Goal: Use online tool/utility: Utilize a website feature to perform a specific function

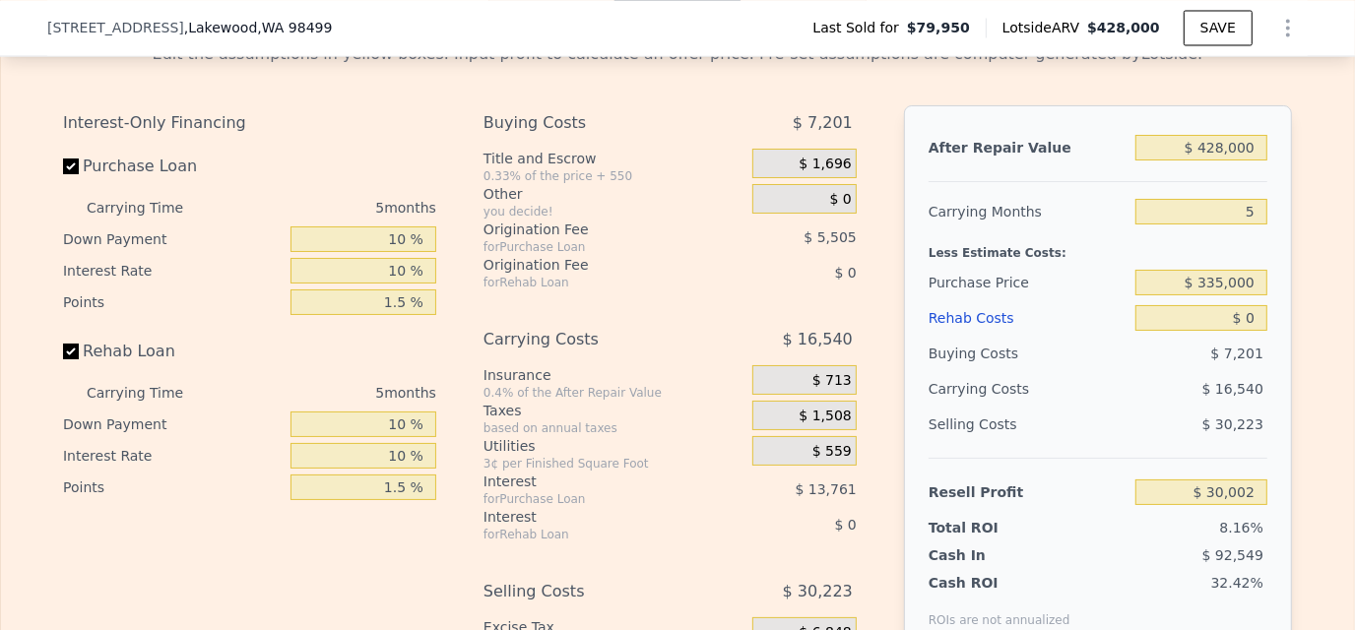
scroll to position [0, 7]
click at [1157, 265] on div "Less Estimate Costs:" at bounding box center [1098, 246] width 339 height 35
click at [1272, 299] on div "After Repair Value $ 428,000 Carrying Months 5 Less Estimate Costs: Purchase Pr…" at bounding box center [1098, 379] width 388 height 548
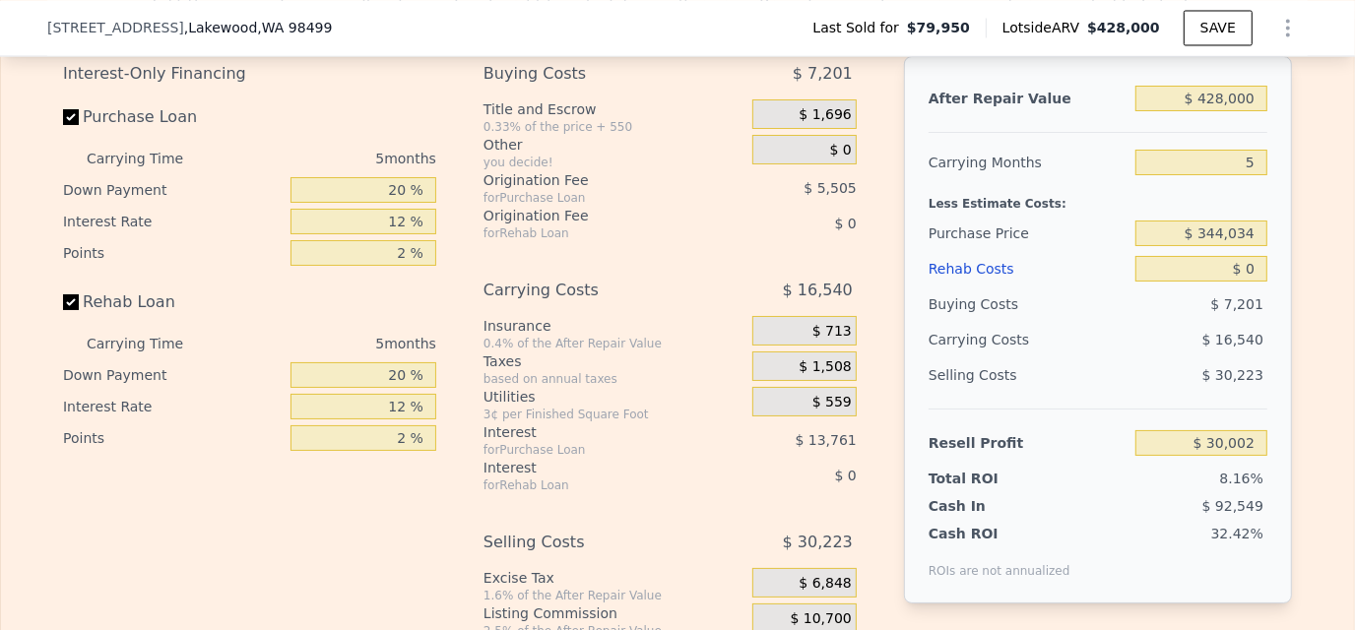
scroll to position [2848, 0]
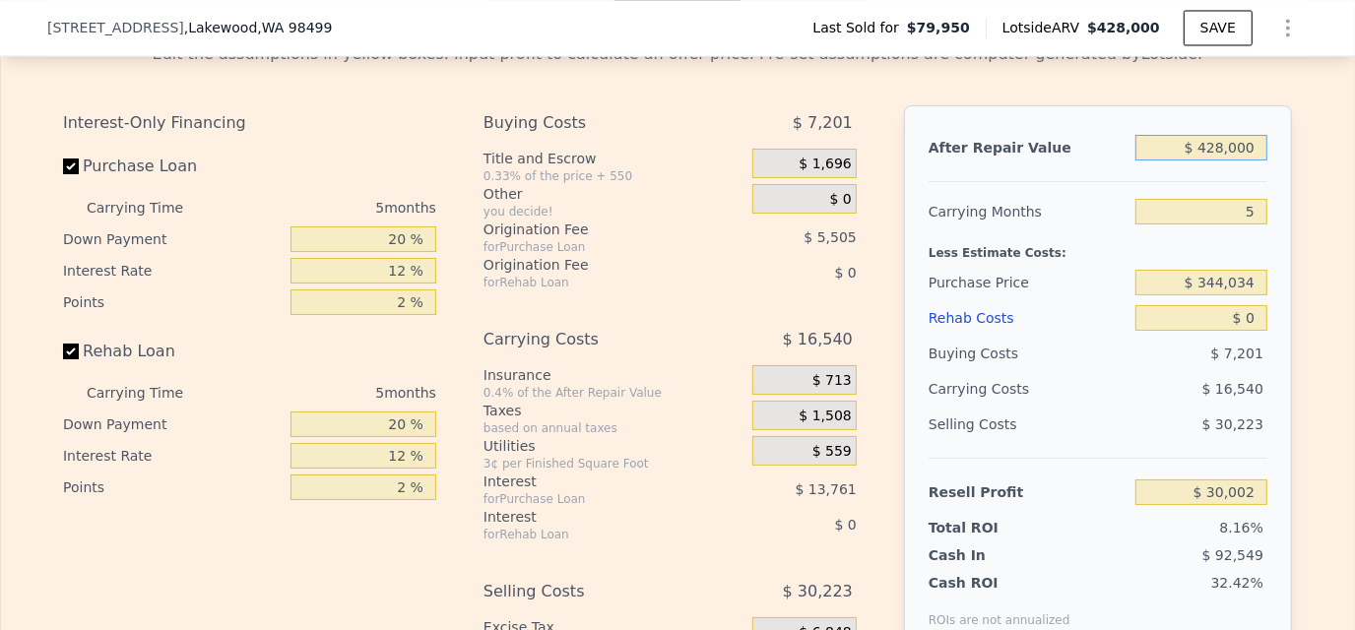
drag, startPoint x: 1189, startPoint y: 164, endPoint x: 1250, endPoint y: 165, distance: 61.1
click at [1250, 161] on input "$ 428,000" at bounding box center [1202, 148] width 132 height 26
type input "$ 435"
type input "-$ 367,208"
type input "$ 435,000"
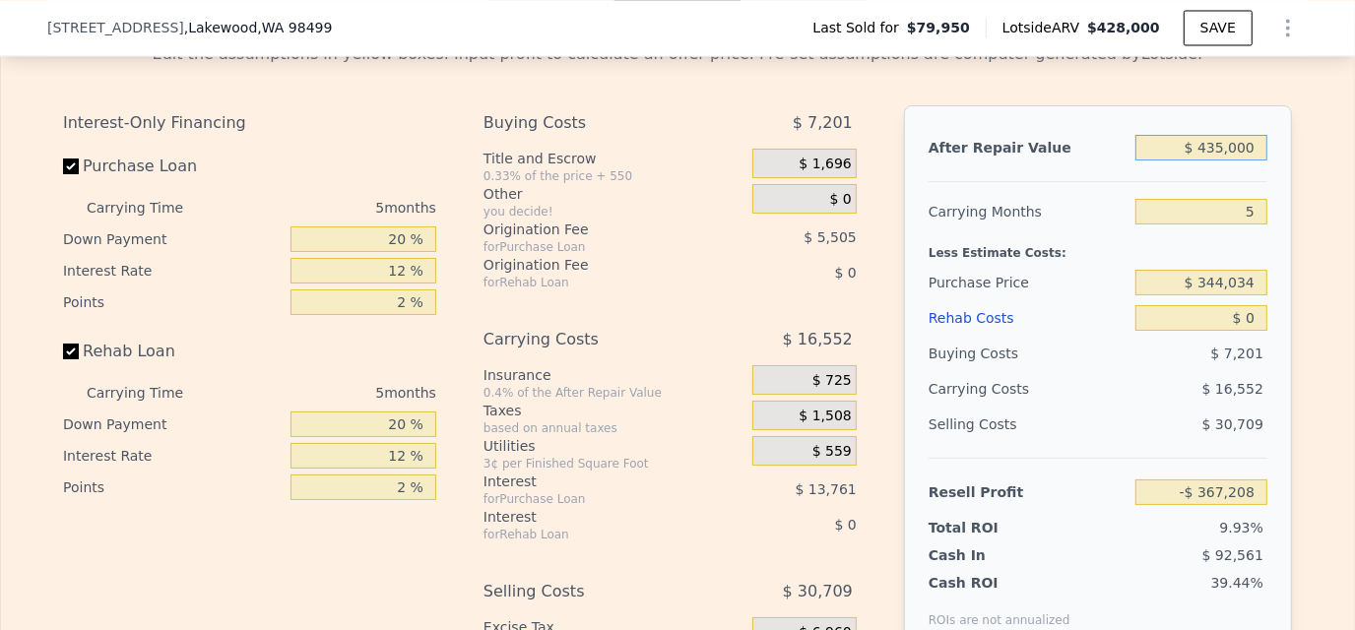
type input "$ 36,504"
type input "$ 435,000"
drag, startPoint x: 1193, startPoint y: 303, endPoint x: 1251, endPoint y: 302, distance: 58.1
click at [1251, 295] on input "$ 344,034" at bounding box center [1202, 283] width 132 height 26
type input "$ 3"
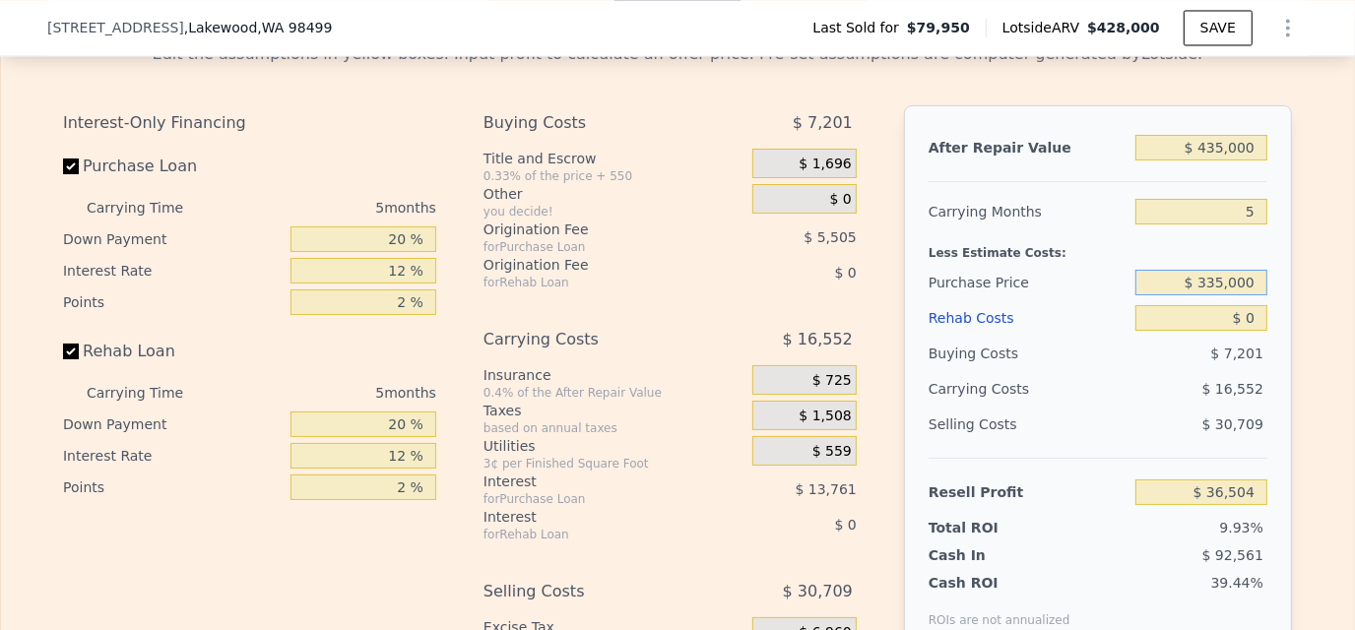
type input "$ 335,000"
drag, startPoint x: 1225, startPoint y: 336, endPoint x: 1273, endPoint y: 337, distance: 48.3
click at [1273, 337] on div "After Repair Value $ 435,000 Carrying Months 5 Less Estimate Costs: Purchase Pr…" at bounding box center [1098, 379] width 388 height 548
type input "$ 46,073"
type input "$ 20,000"
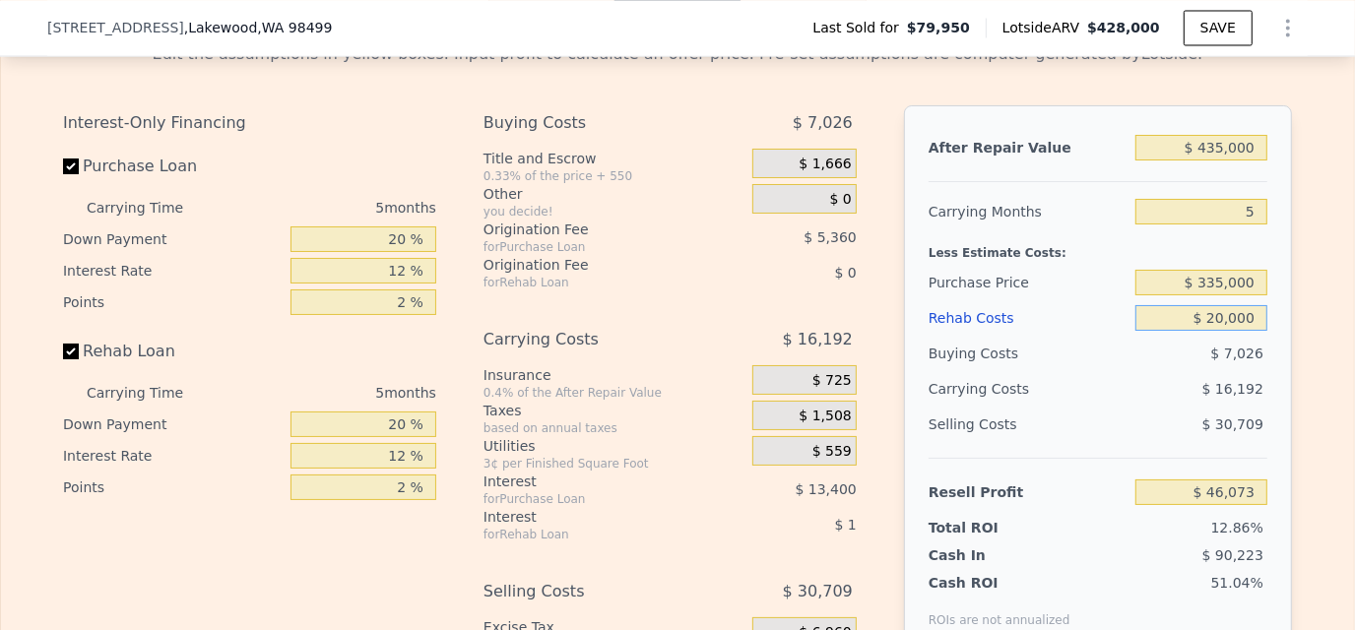
type input "$ 24,953"
type input "$ 20,000"
drag, startPoint x: 383, startPoint y: 259, endPoint x: 439, endPoint y: 260, distance: 56.1
click at [439, 260] on div "Interest-Only Financing Purchase Loan Carrying Time 5 months Down Payment 20 % …" at bounding box center [257, 432] width 389 height 654
type input "10 %"
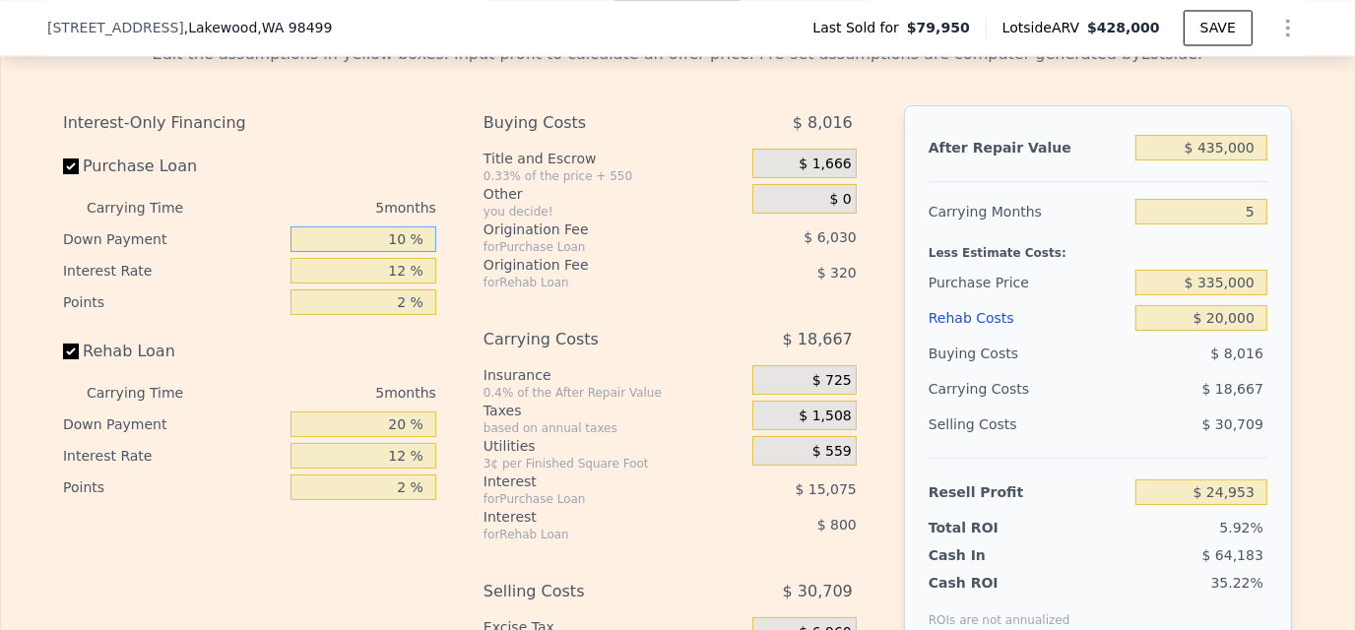
type input "$ 22,608"
type input "10 %"
drag, startPoint x: 375, startPoint y: 301, endPoint x: 430, endPoint y: 299, distance: 55.2
click at [430, 299] on div "Interest-Only Financing Purchase Loan Carrying Time 5 months Down Payment 10 % …" at bounding box center [257, 432] width 389 height 654
type input "10 %"
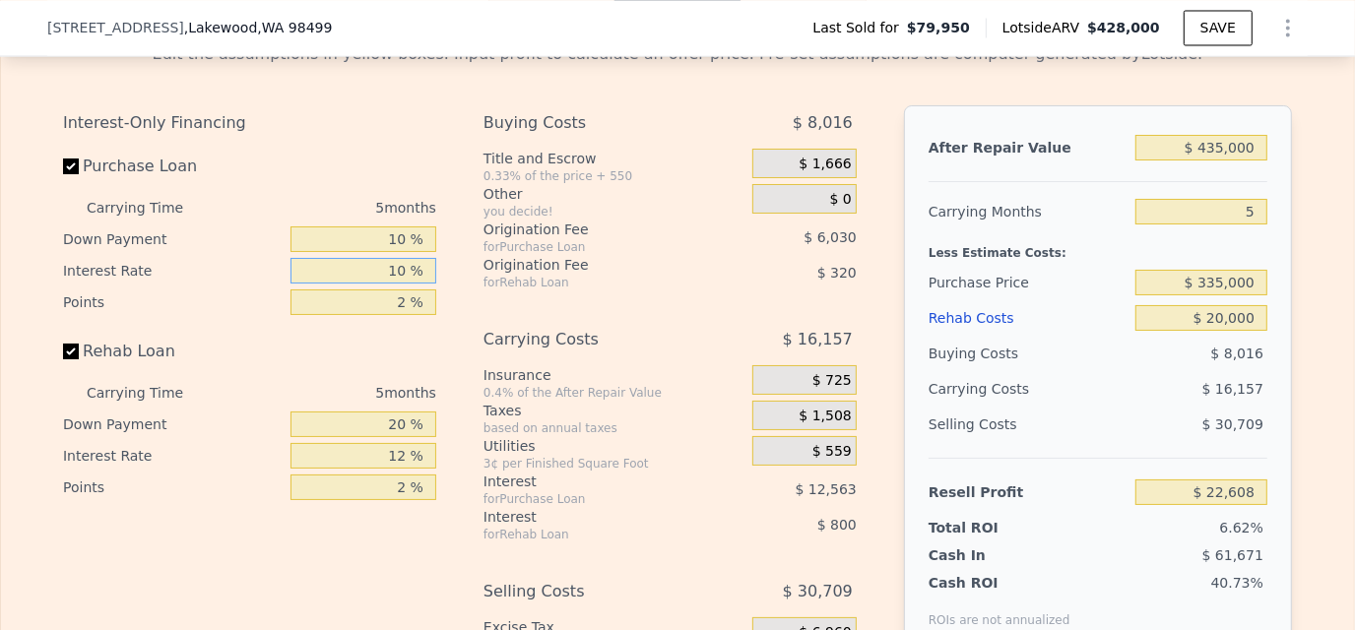
type input "$ 25,118"
type input "10 %"
drag, startPoint x: 384, startPoint y: 315, endPoint x: 435, endPoint y: 318, distance: 51.3
click at [435, 318] on div "Interest-Only Financing Purchase Loan Carrying Time 5 months Down Payment 10 % …" at bounding box center [257, 432] width 389 height 654
type input "1.5 %"
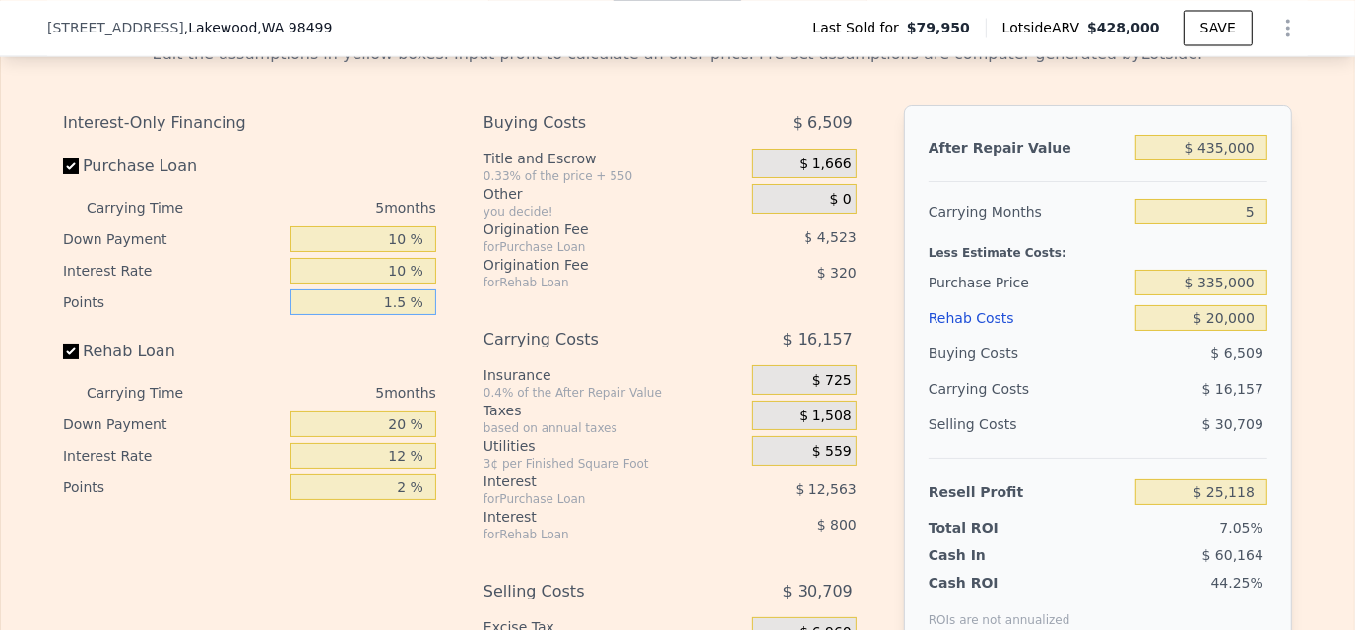
type input "$ 26,625"
type input "1.5 %"
drag, startPoint x: 380, startPoint y: 451, endPoint x: 479, endPoint y: 451, distance: 98.5
click at [479, 451] on div "Interest-Only Financing Purchase Loan Carrying Time 5 months Down Payment 10 % …" at bounding box center [677, 432] width 1229 height 654
type input "10 %"
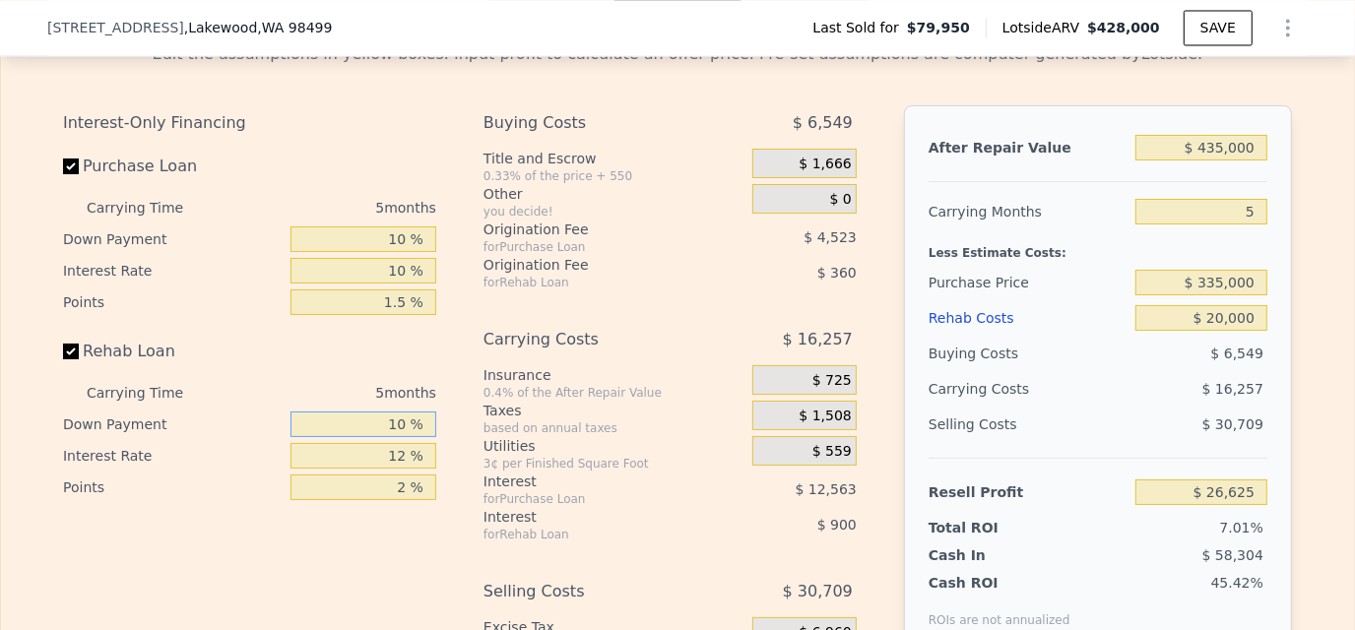
type input "$ 26,485"
type input "10 %"
drag, startPoint x: 383, startPoint y: 482, endPoint x: 454, endPoint y: 480, distance: 70.9
click at [454, 480] on div "Interest-Only Financing Purchase Loan Carrying Time 5 months Down Payment 10 % …" at bounding box center [677, 432] width 1229 height 654
type input "10 %"
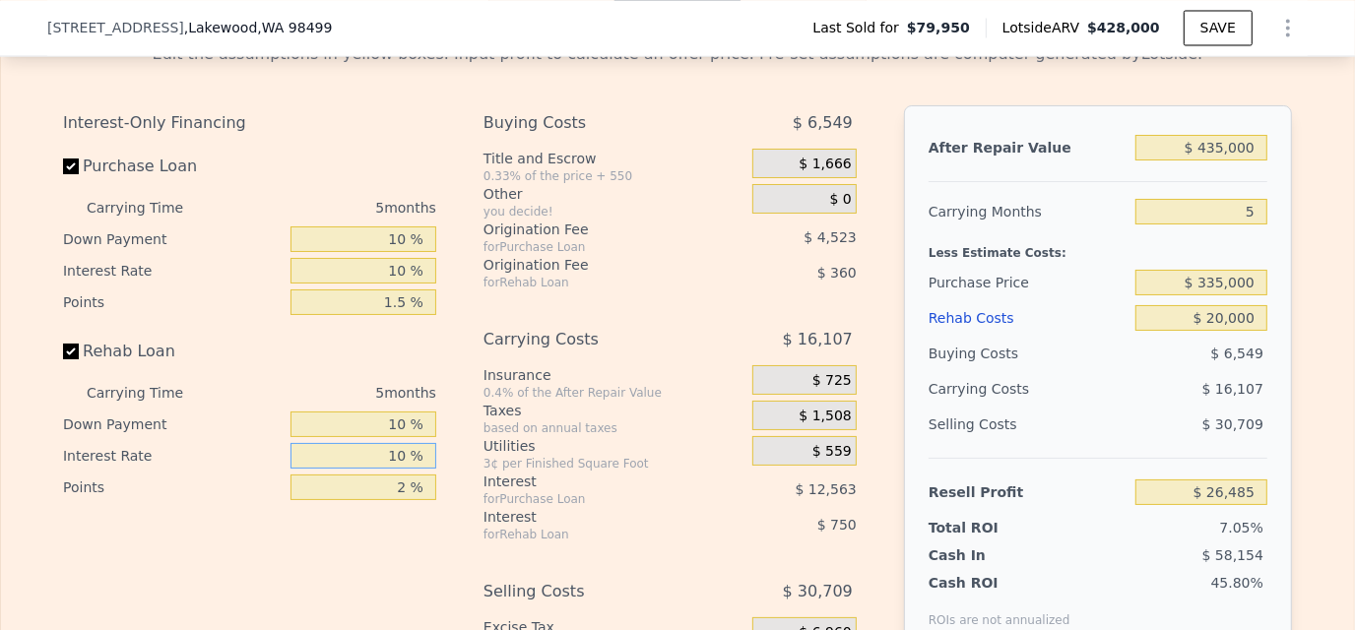
type input "$ 26,635"
type input "10 %"
drag, startPoint x: 385, startPoint y: 509, endPoint x: 452, endPoint y: 509, distance: 67.0
click at [452, 509] on div "Interest-Only Financing Purchase Loan Carrying Time 5 months Down Payment 10 % …" at bounding box center [677, 432] width 1229 height 654
type input "1.5 %"
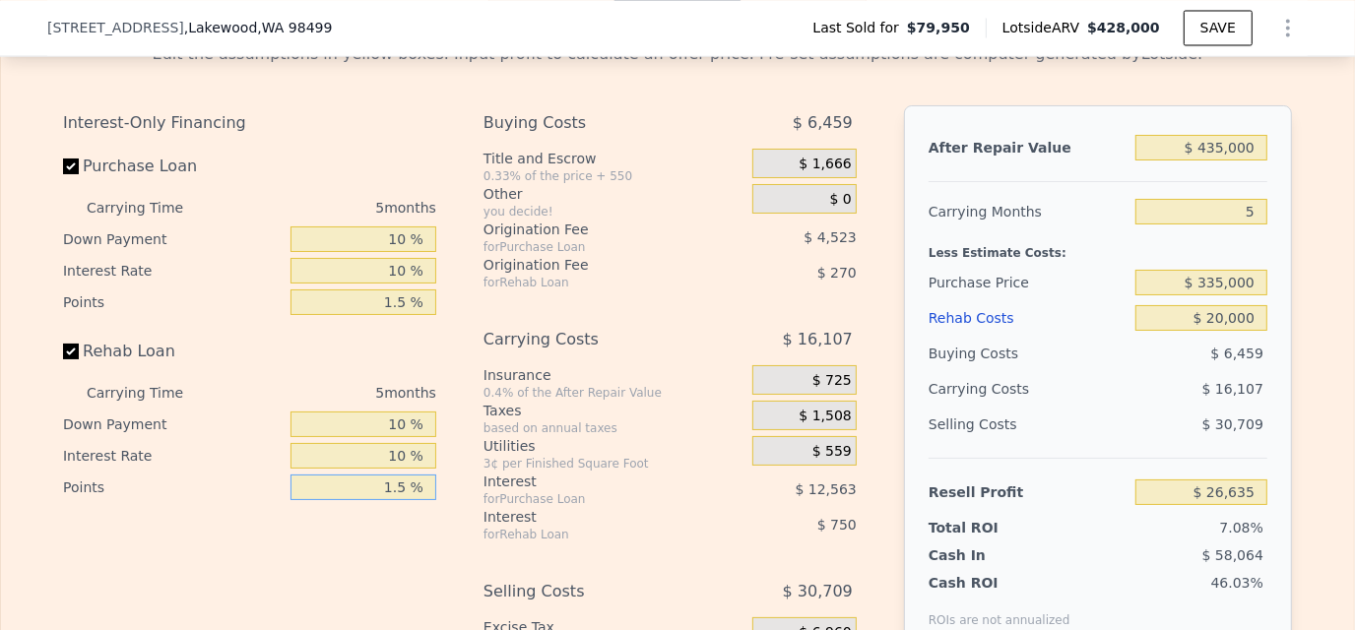
type input "$ 26,725"
type input "1.5 %"
click at [1247, 225] on input "5" at bounding box center [1202, 212] width 132 height 26
drag, startPoint x: 1240, startPoint y: 234, endPoint x: 1276, endPoint y: 234, distance: 36.4
click at [1276, 234] on div "After Repair Value $ 435,000 Carrying Months 5 Less Estimate Costs: Purchase Pr…" at bounding box center [1098, 379] width 388 height 548
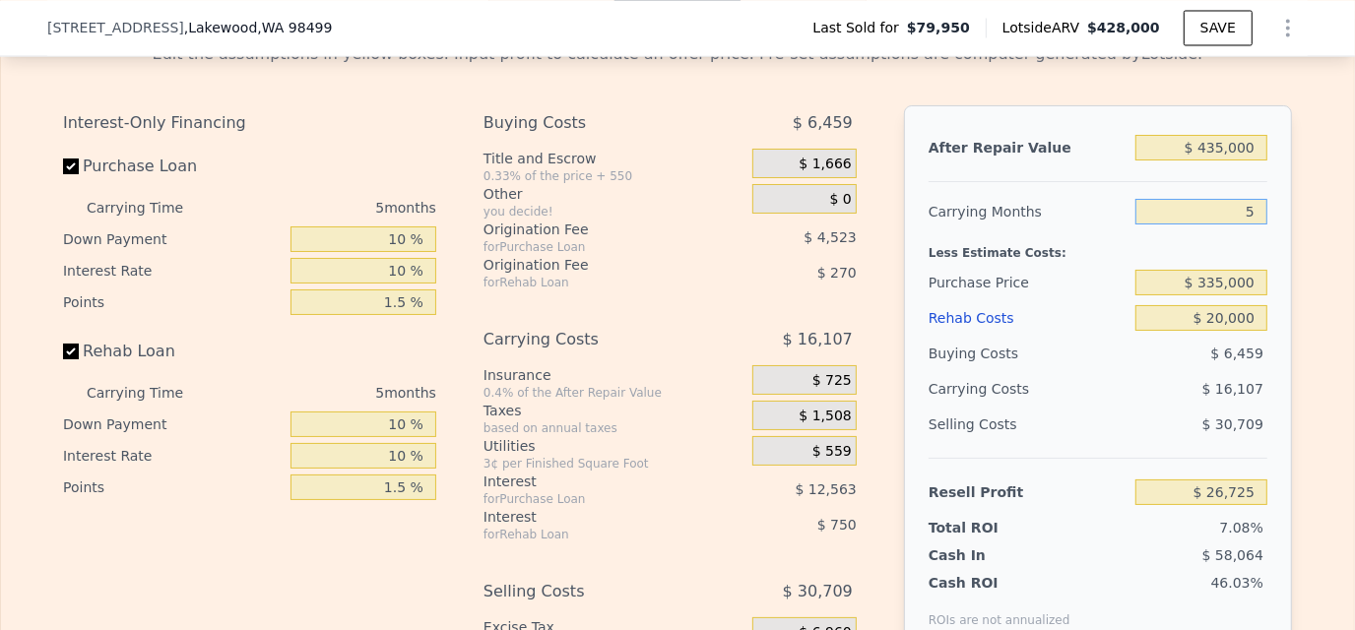
type input "3"
type input "$ 33,168"
type input "3"
click at [1097, 265] on div "Less Estimate Costs:" at bounding box center [1098, 246] width 339 height 35
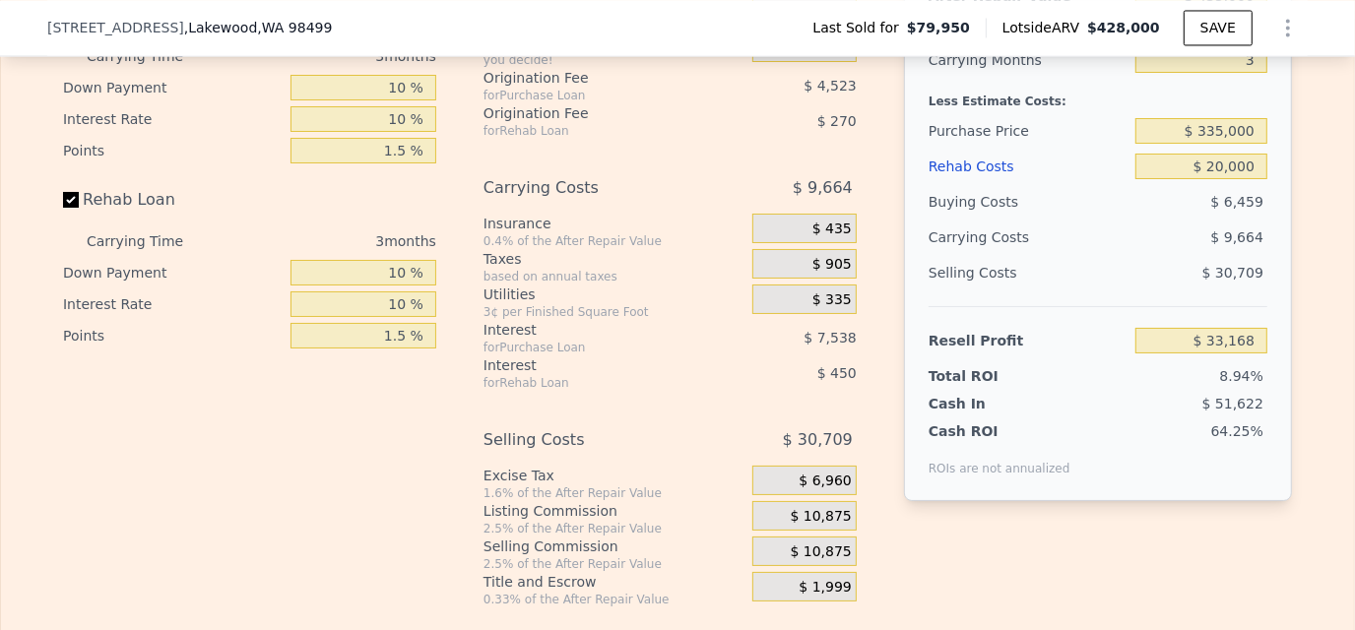
scroll to position [3045, 0]
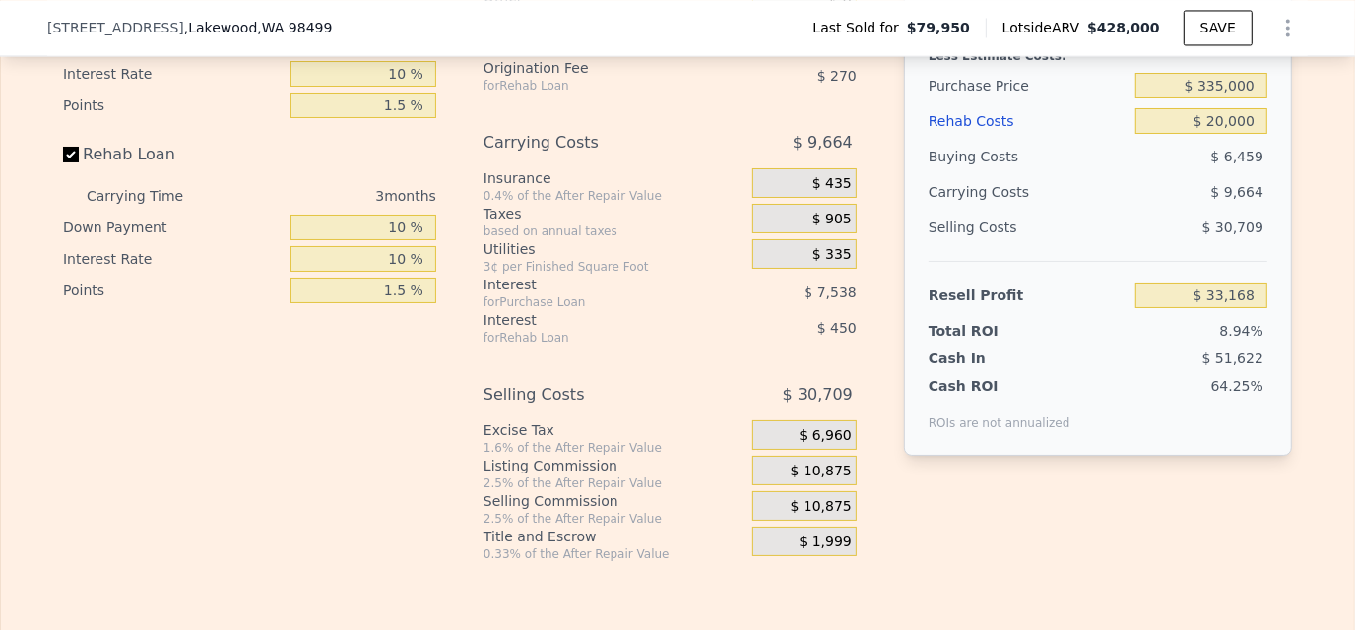
click at [803, 516] on span "$ 10,875" at bounding box center [821, 507] width 61 height 18
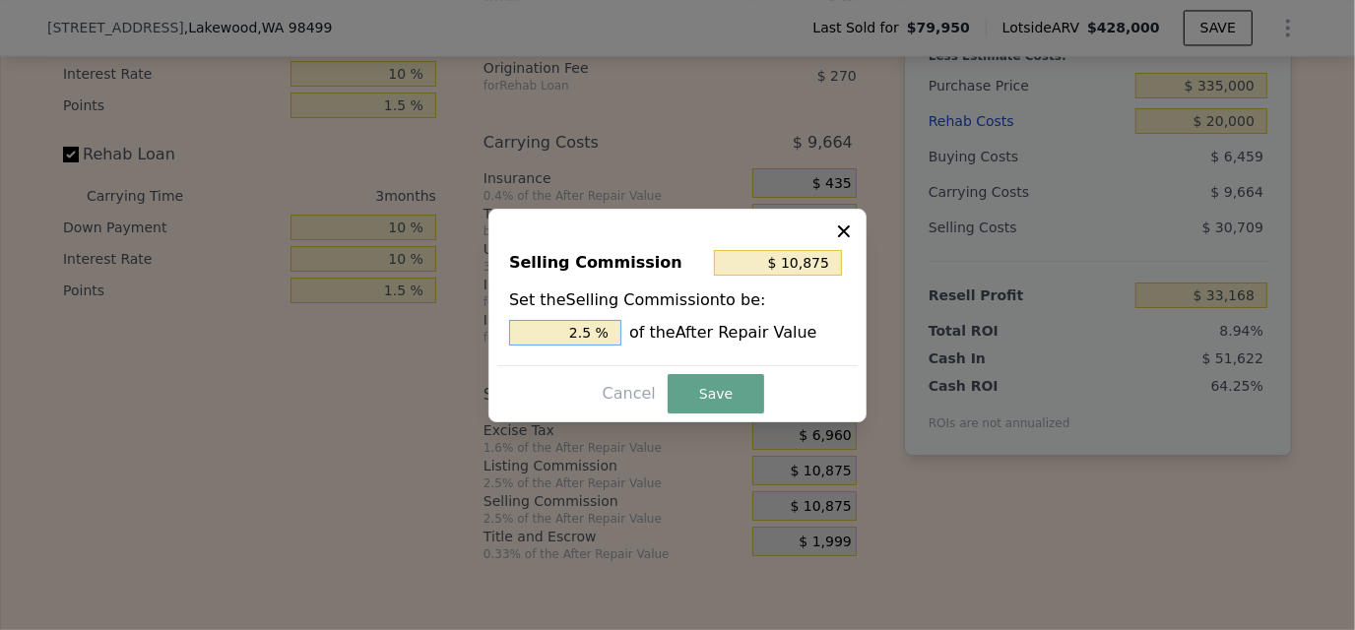
drag, startPoint x: 570, startPoint y: 340, endPoint x: 596, endPoint y: 337, distance: 25.8
click at [596, 337] on input "2.5 %" at bounding box center [565, 333] width 112 height 26
type input "$ 4,350"
type input "1. %"
type input "$ 6,525"
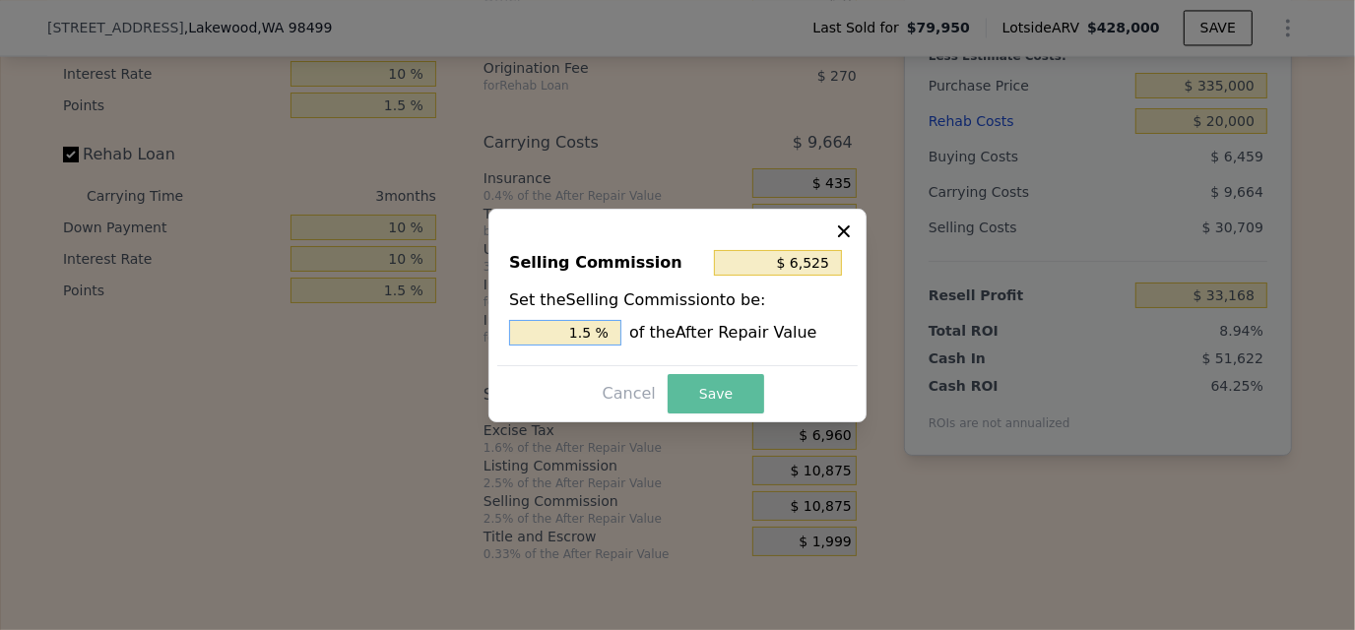
type input "1.5 %"
click at [723, 397] on button "Save" at bounding box center [716, 393] width 97 height 39
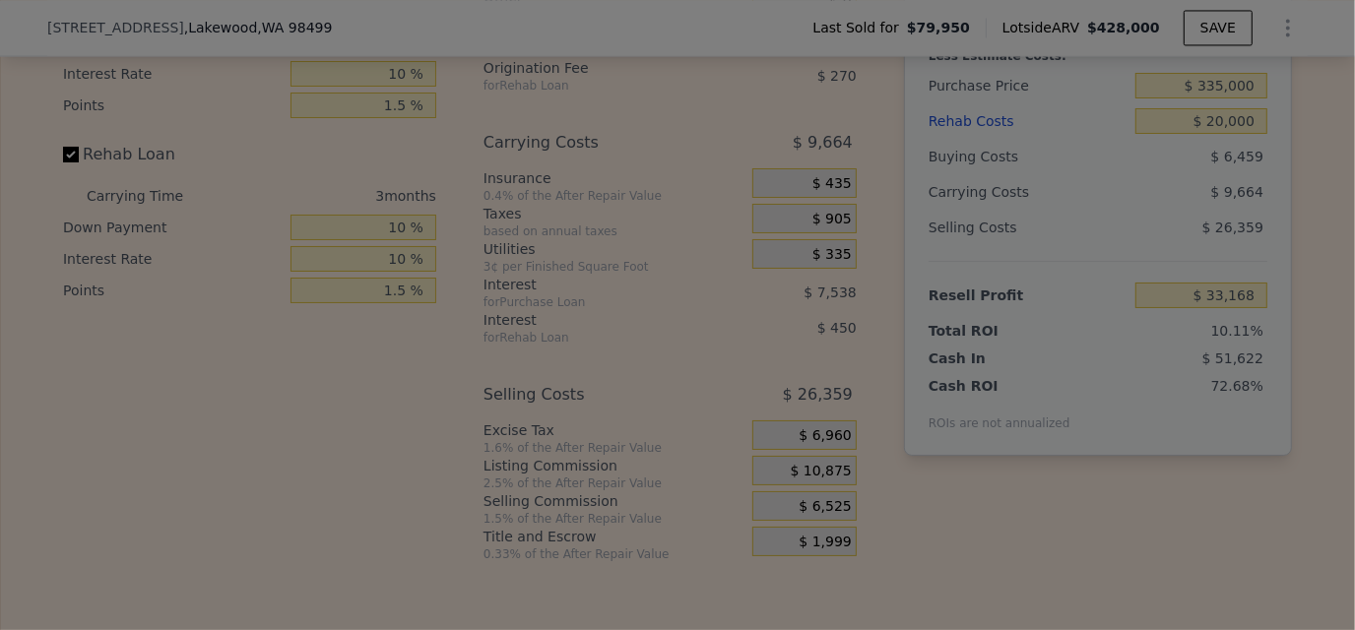
type input "$ 37,518"
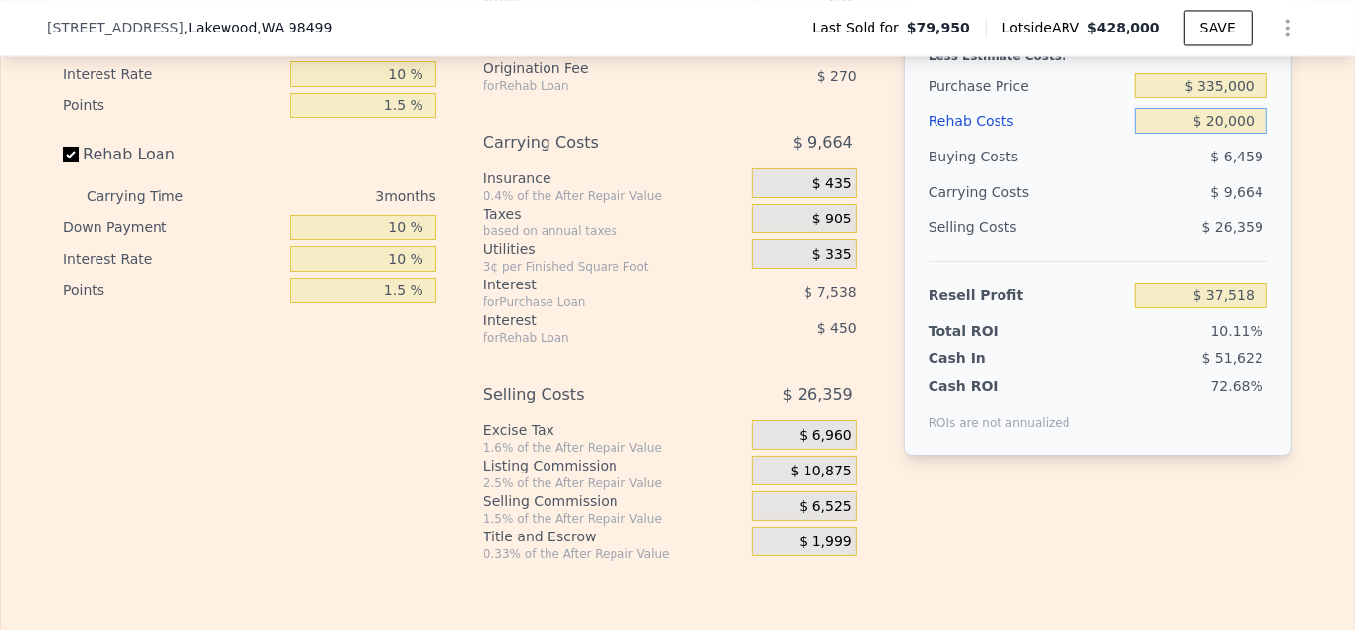
drag, startPoint x: 1214, startPoint y: 143, endPoint x: 1241, endPoint y: 149, distance: 27.2
click at [1216, 134] on input "$ 20,000" at bounding box center [1202, 121] width 132 height 26
type input "$ 2,000"
type input "$ 56,166"
type input "$ 25,000"
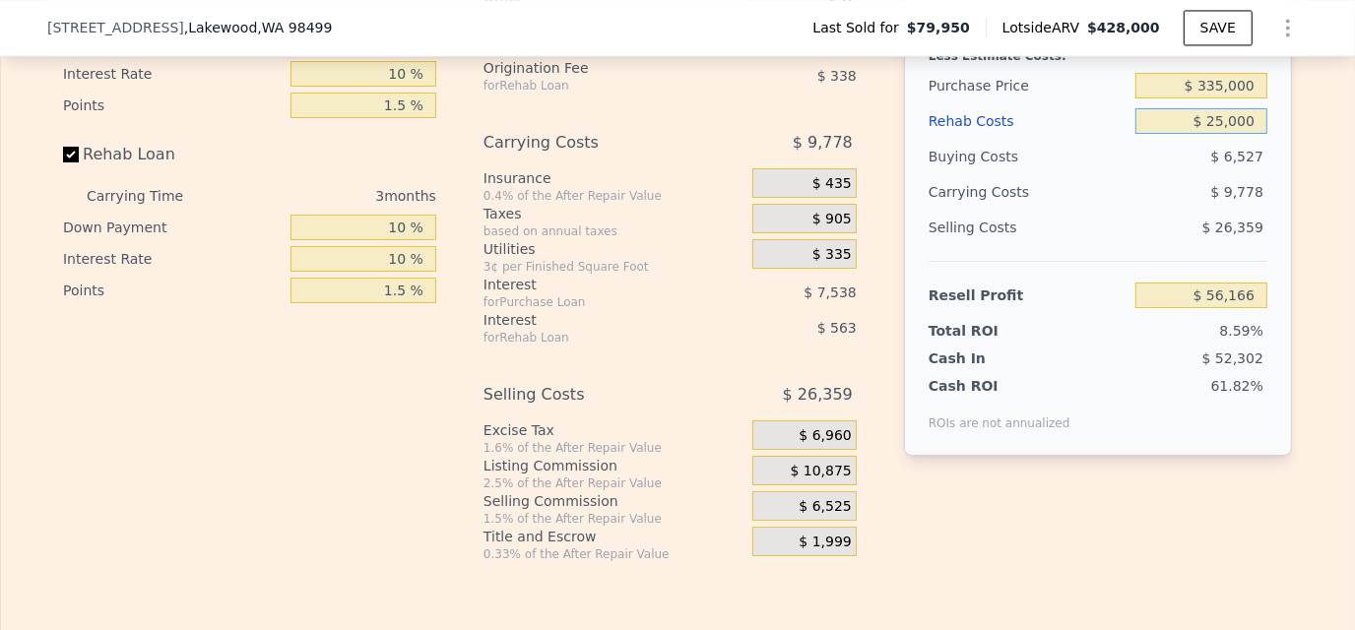
type input "$ 32,336"
type input "$ 25,000"
click at [1192, 431] on div "61.82%" at bounding box center [1172, 403] width 190 height 55
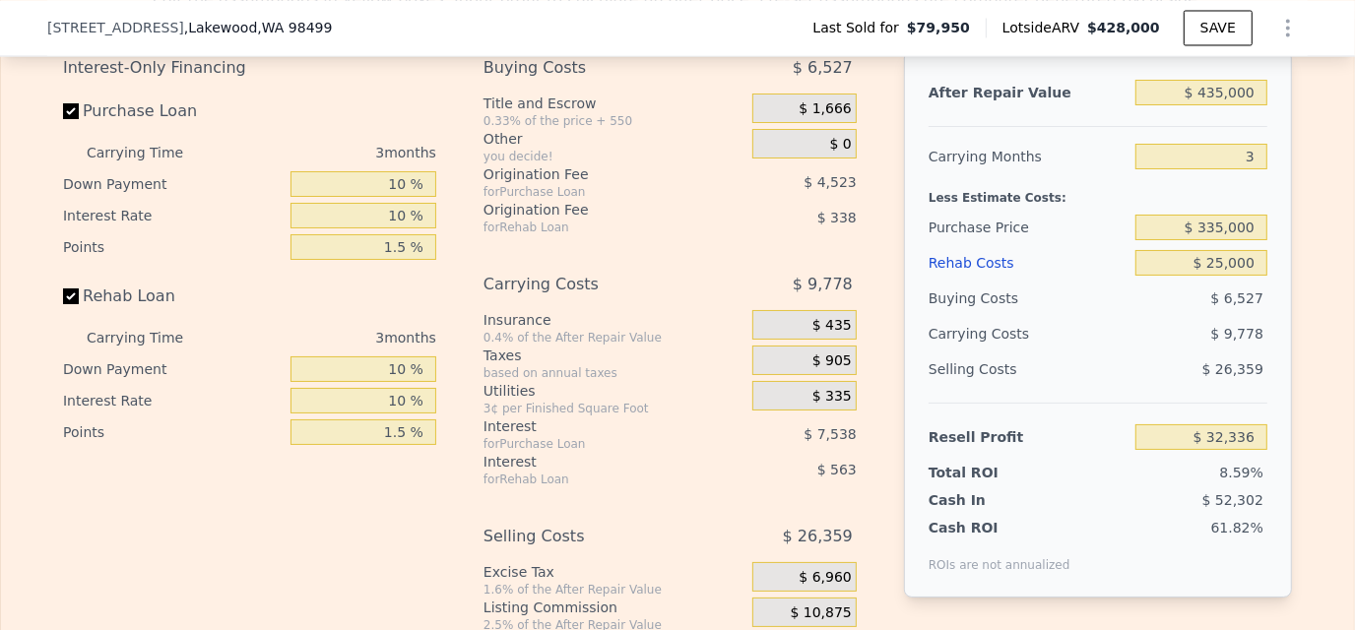
scroll to position [2947, 0]
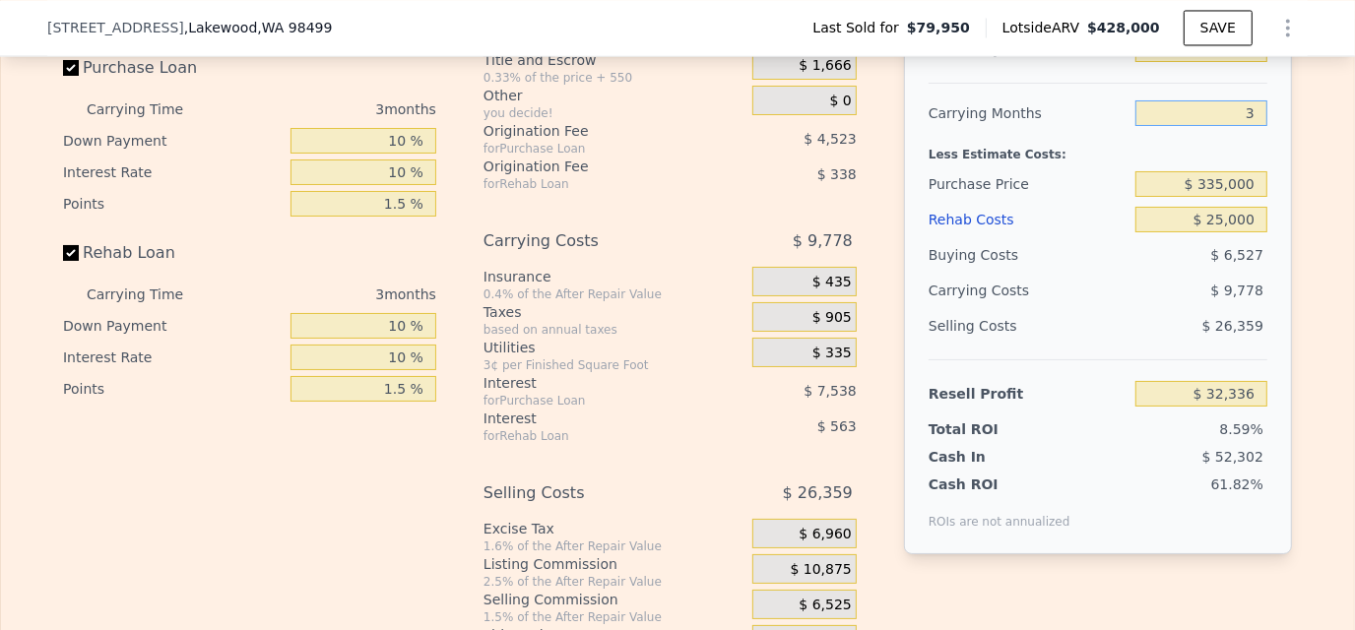
drag, startPoint x: 1243, startPoint y: 138, endPoint x: 1257, endPoint y: 138, distance: 13.8
click at [1257, 126] on input "3" at bounding box center [1202, 113] width 132 height 26
type input "4"
type input "$ 29,076"
type input "4"
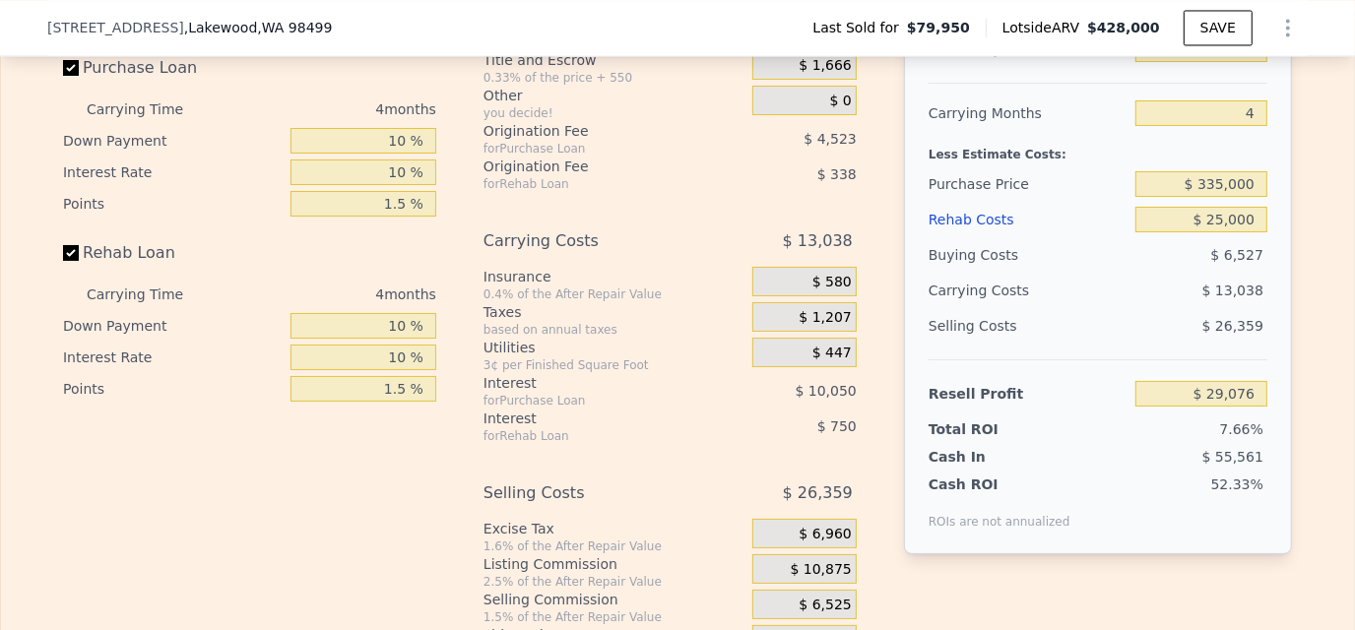
click at [1238, 530] on div "52.33%" at bounding box center [1172, 502] width 190 height 55
